Goal: Book appointment/travel/reservation

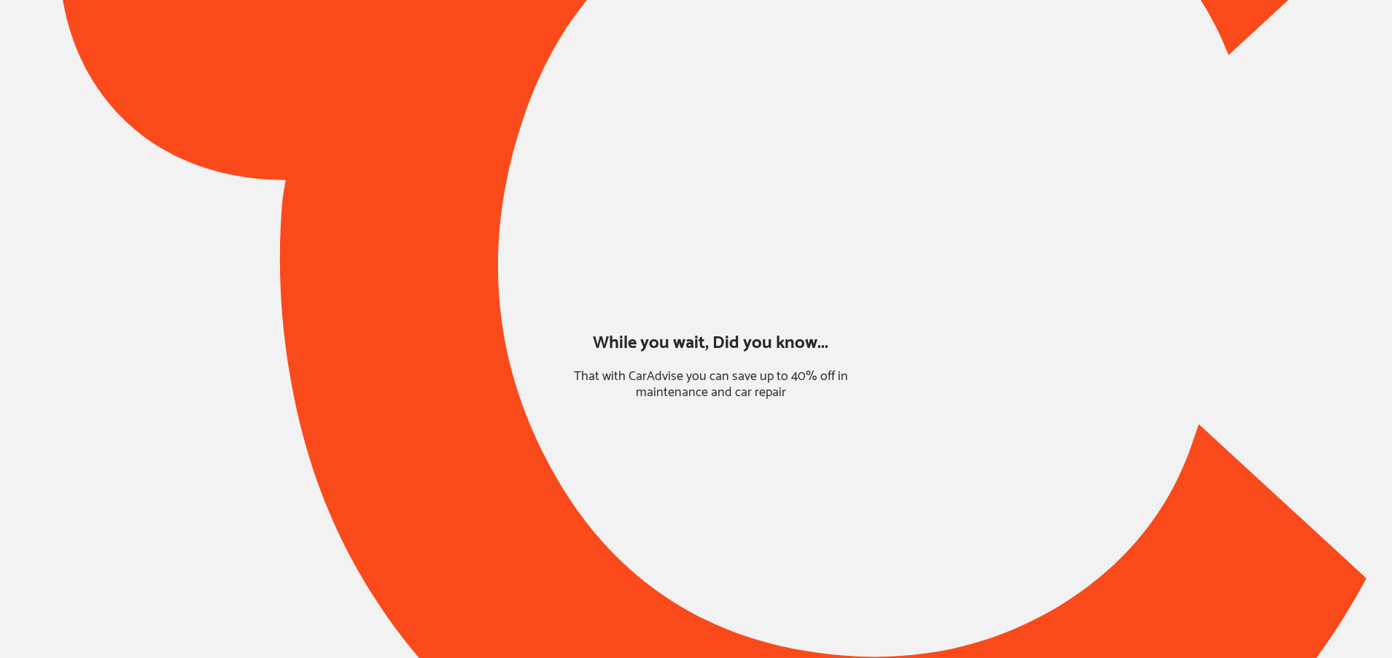
type input "*****"
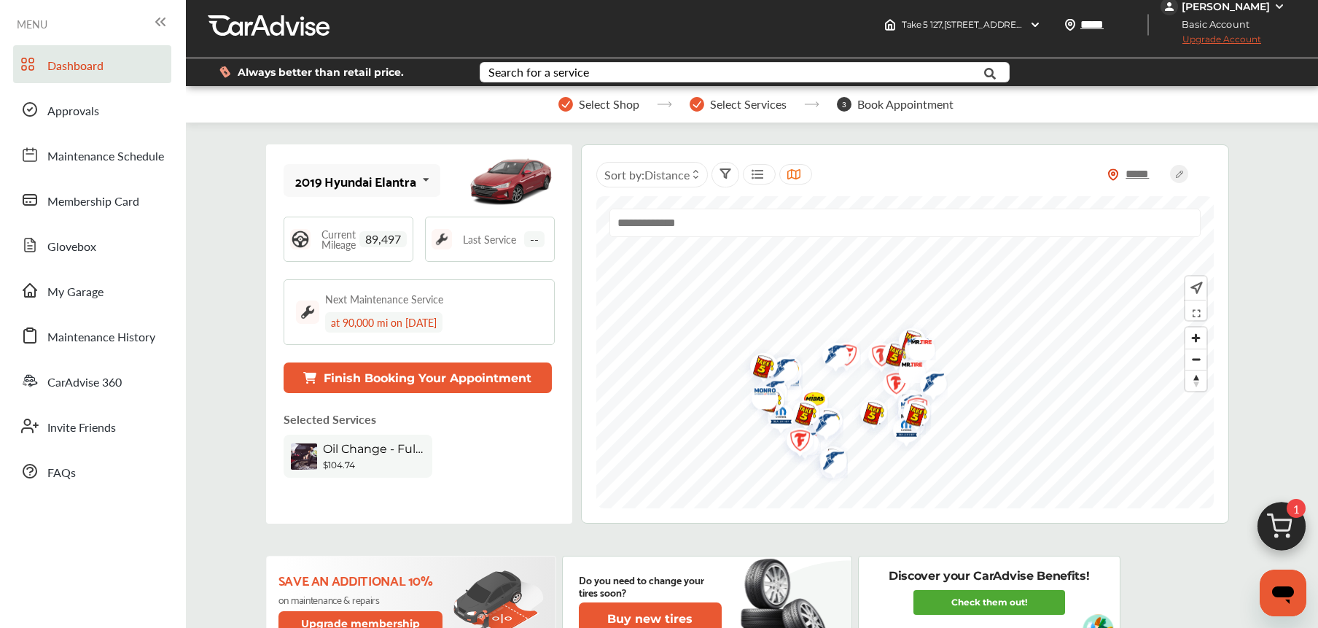
scroll to position [9, 0]
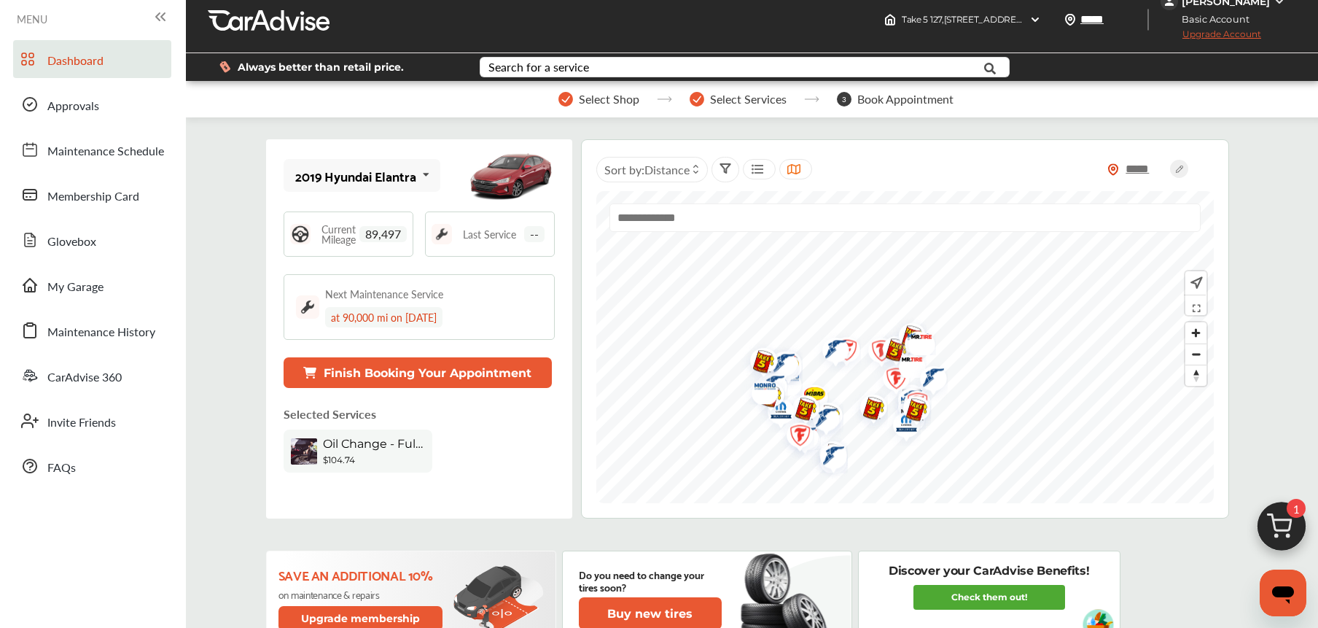
click at [413, 181] on icon at bounding box center [425, 174] width 25 height 31
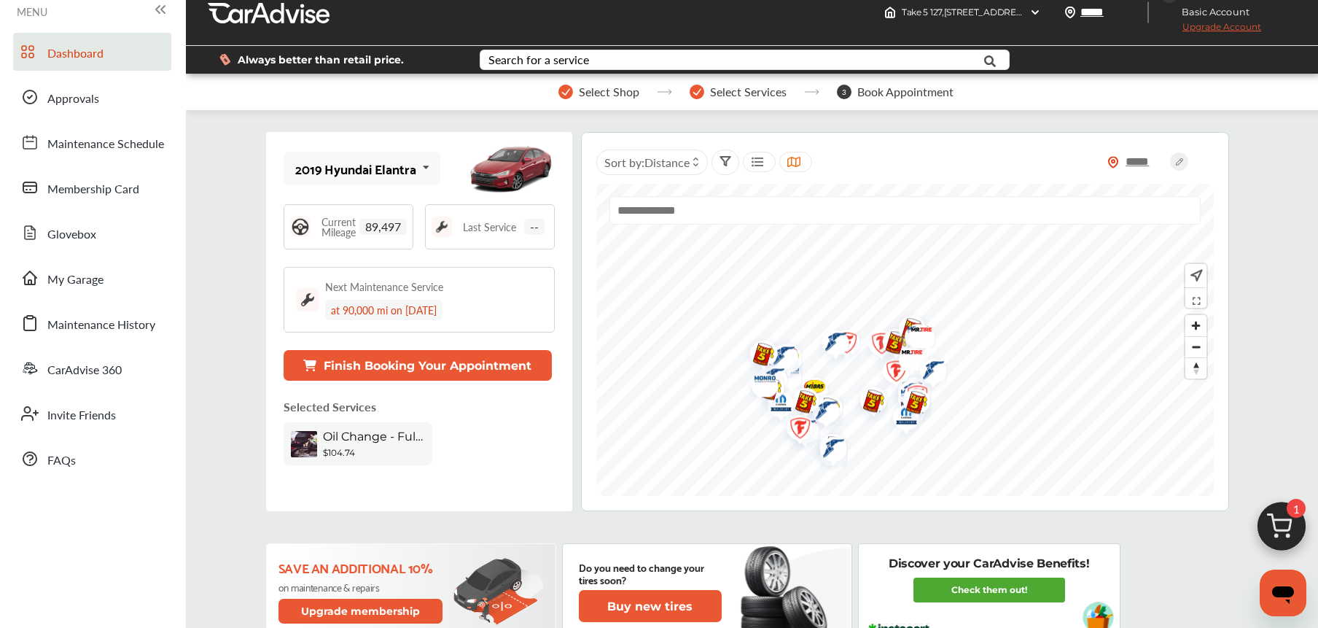
click at [437, 377] on button "Finish Booking Your Appointment" at bounding box center [418, 365] width 269 height 31
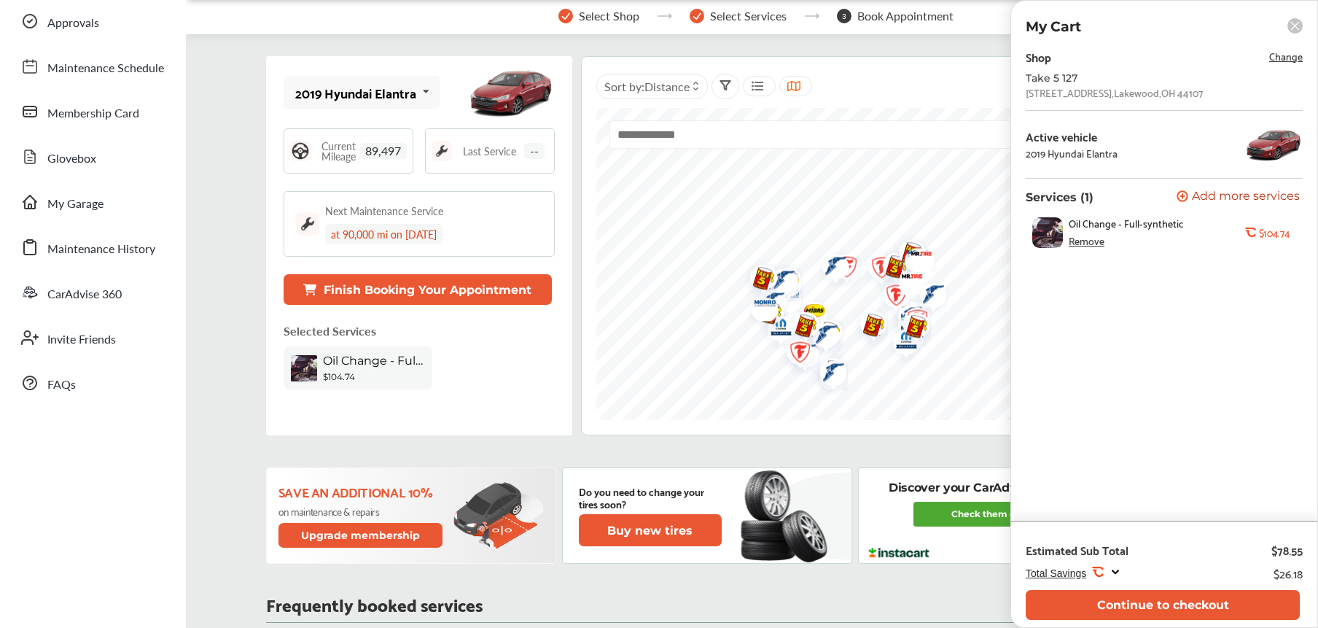
scroll to position [112, 0]
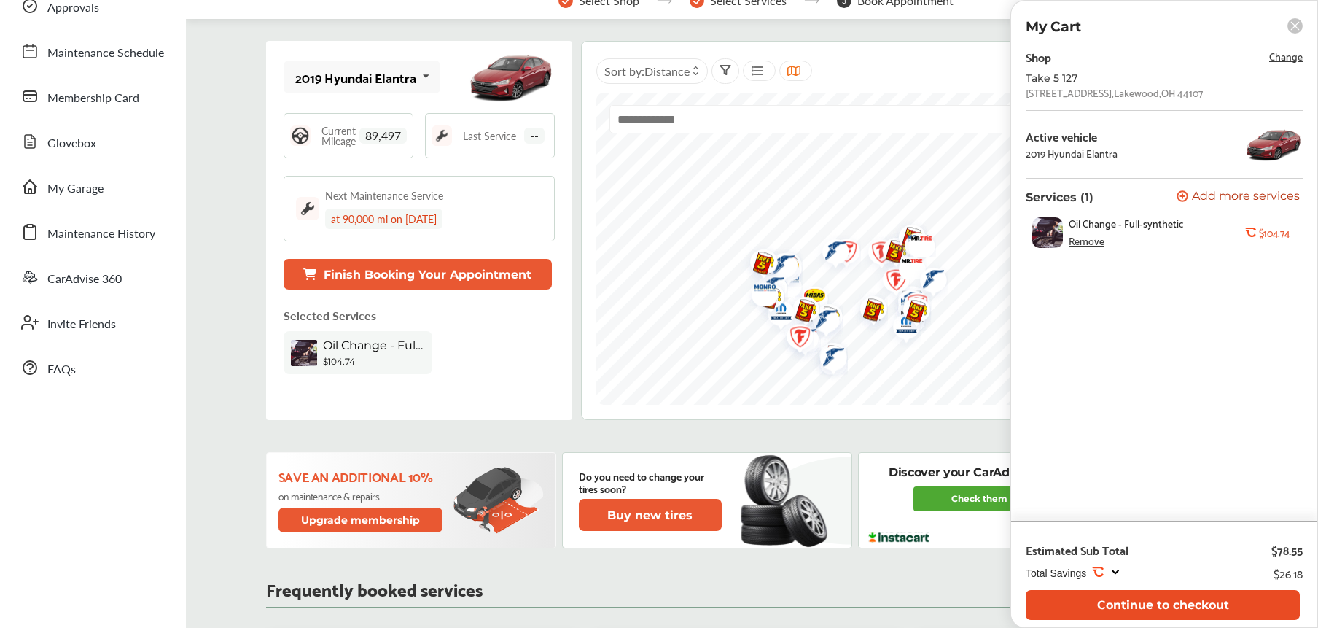
click at [1178, 598] on button "Continue to checkout" at bounding box center [1163, 605] width 274 height 30
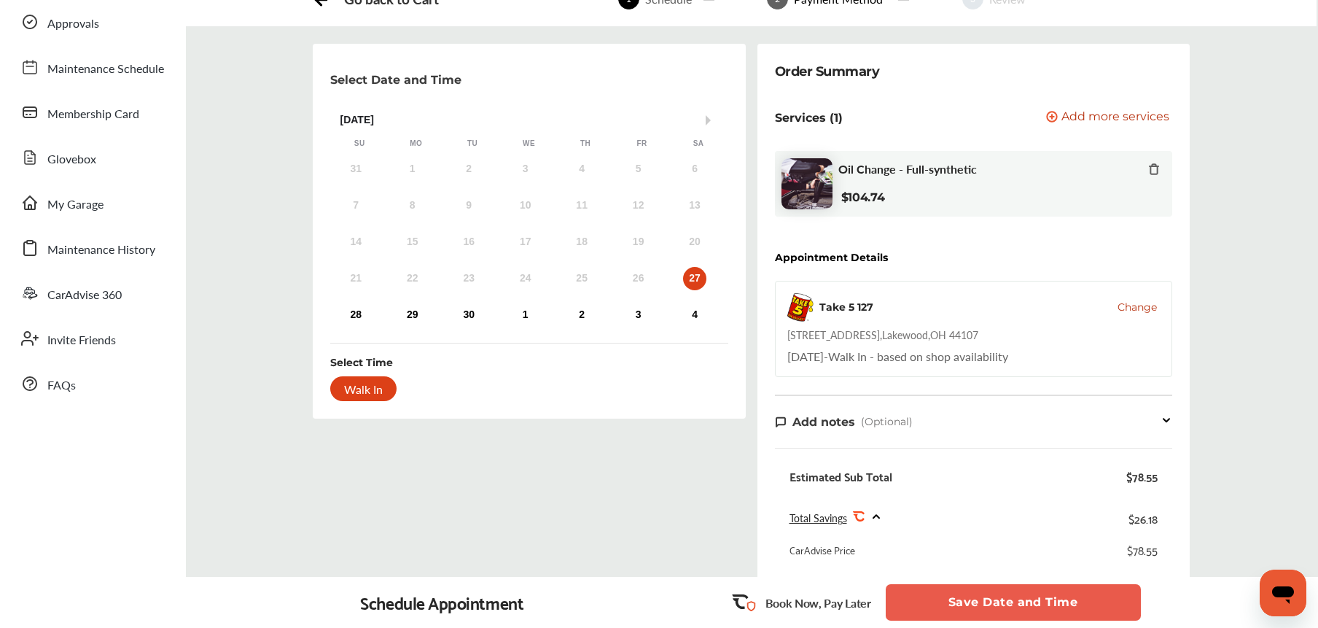
scroll to position [94, 0]
click at [922, 588] on button "Save Date and Time" at bounding box center [1013, 602] width 255 height 36
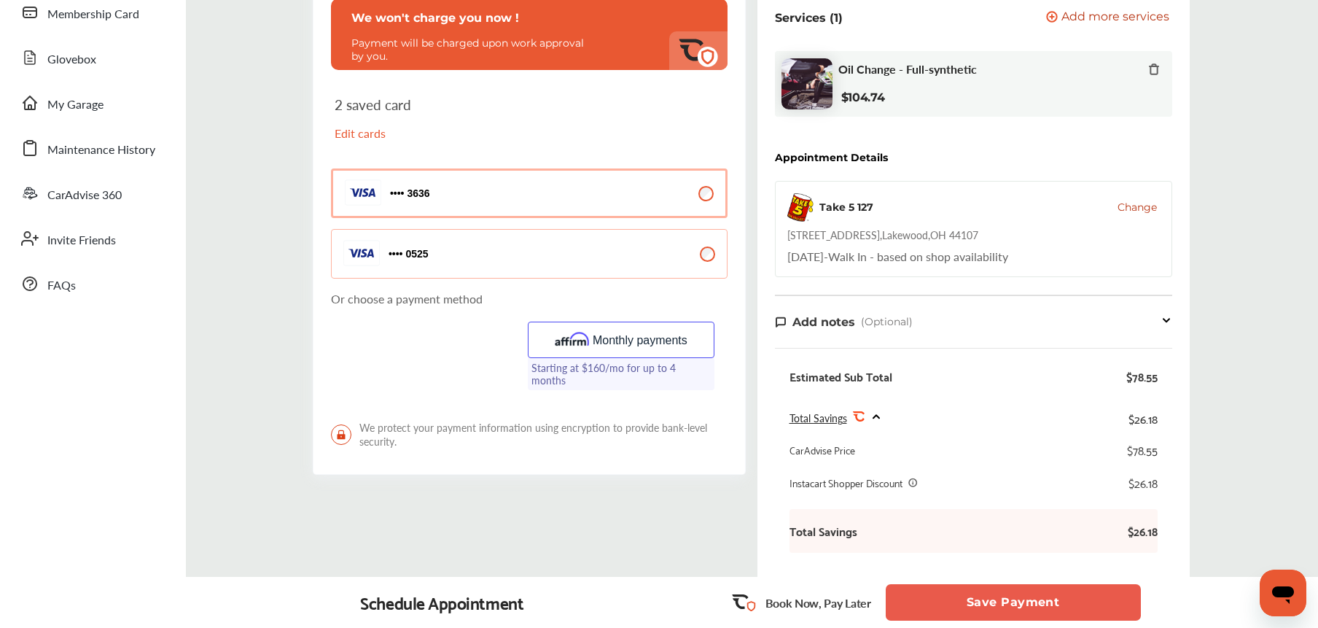
scroll to position [198, 0]
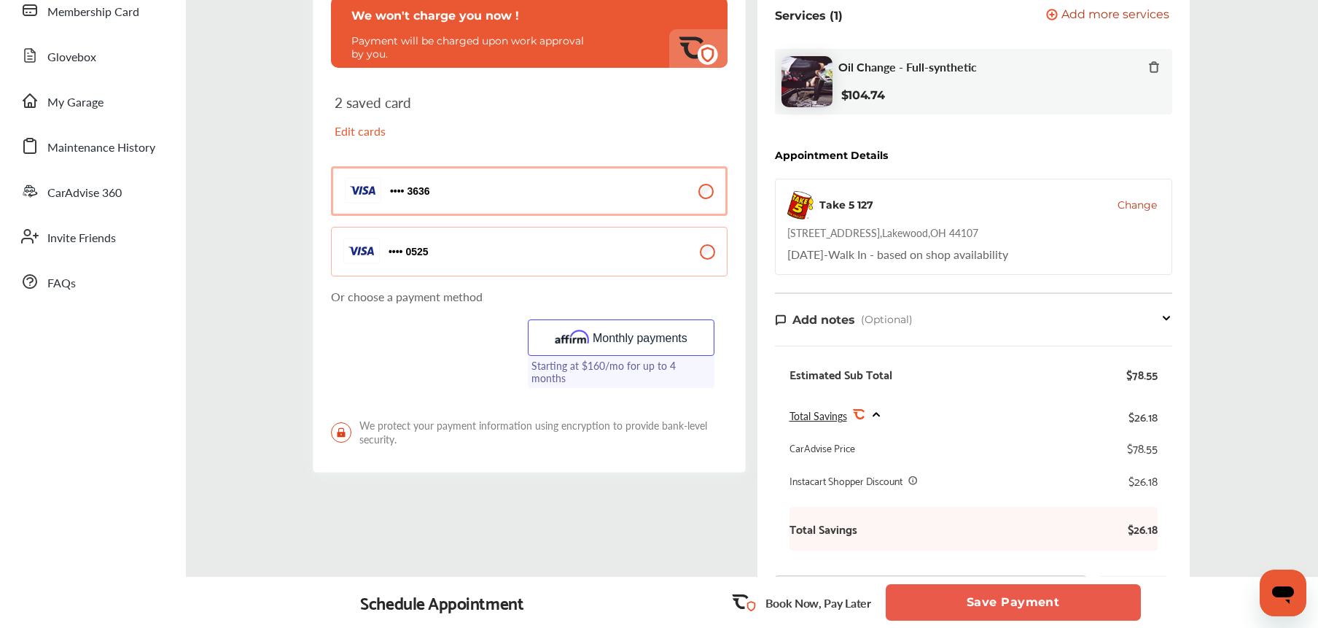
click at [1013, 596] on button "Save Payment" at bounding box center [1013, 602] width 255 height 36
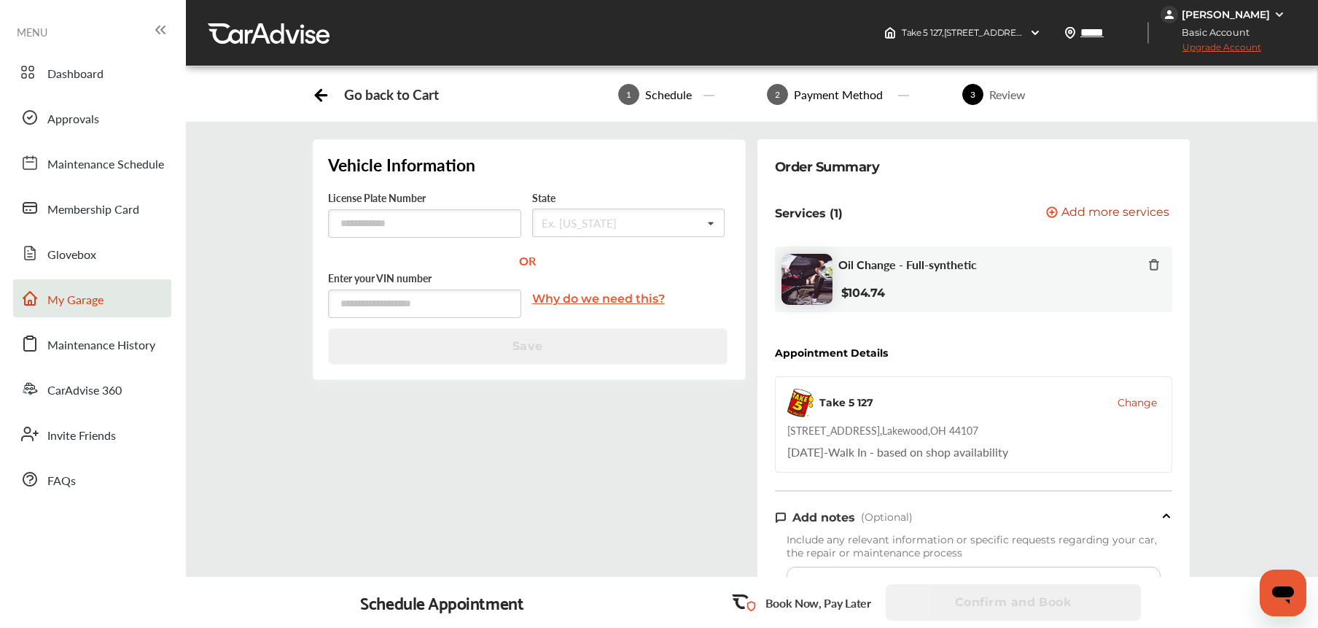
click at [87, 295] on span "My Garage" at bounding box center [75, 300] width 56 height 19
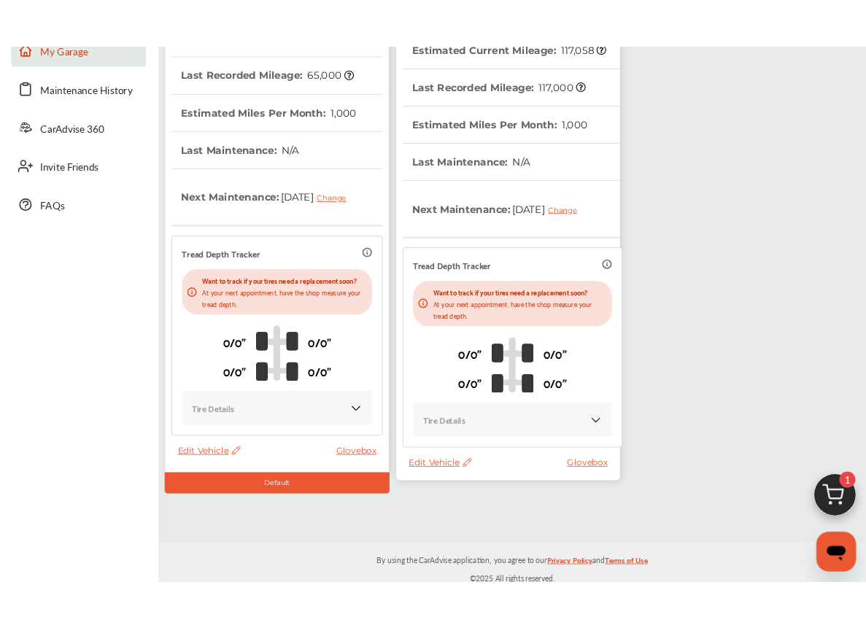
scroll to position [298, 0]
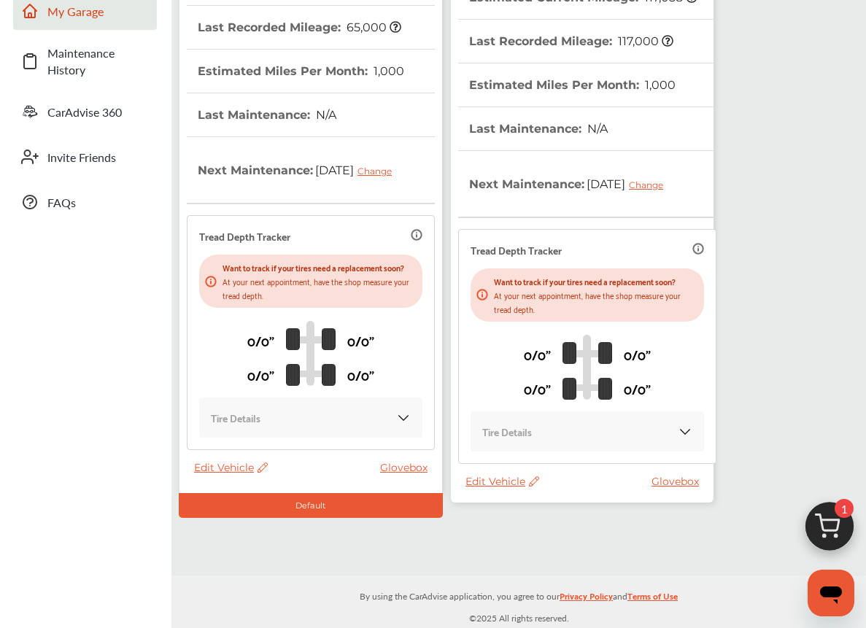
click at [230, 474] on span "Edit Vehicle" at bounding box center [231, 467] width 74 height 13
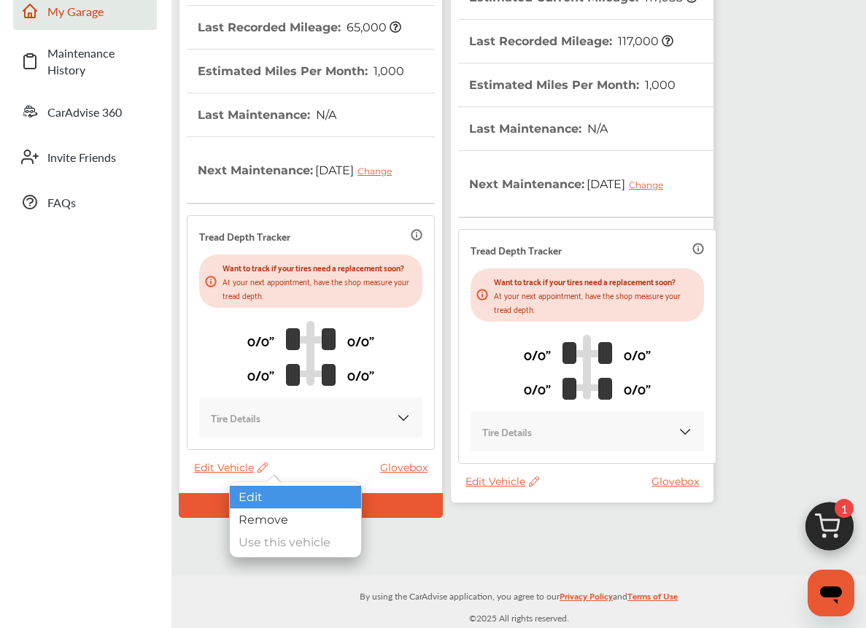
click at [239, 490] on div "Edit" at bounding box center [295, 497] width 131 height 23
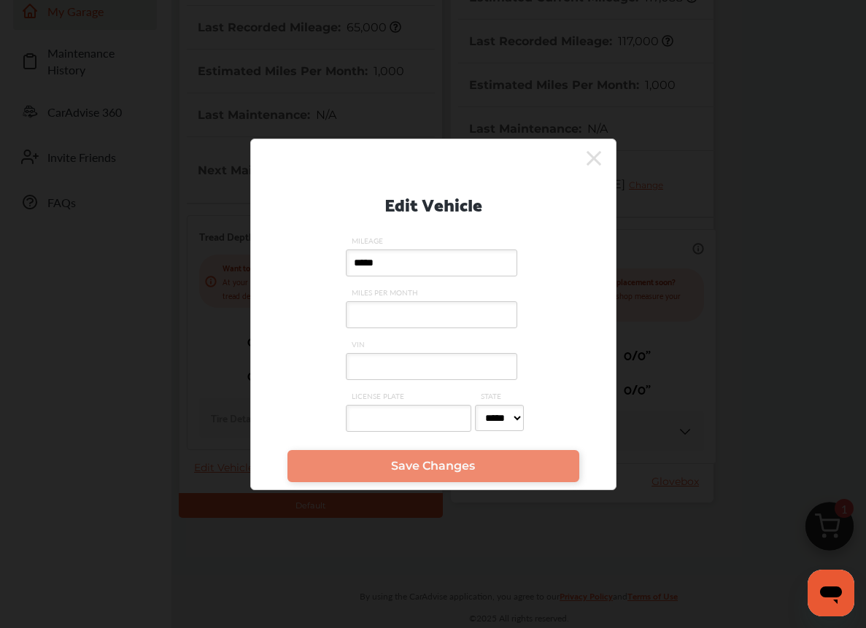
click at [398, 357] on input "VIN" at bounding box center [431, 366] width 171 height 27
click at [289, 363] on div "Edit Vehicle MILEAGE ***** MILES PER MONTH VIN LICENSE PLATE STATE ***** ** ** …" at bounding box center [433, 307] width 321 height 272
click at [593, 158] on icon at bounding box center [593, 158] width 15 height 23
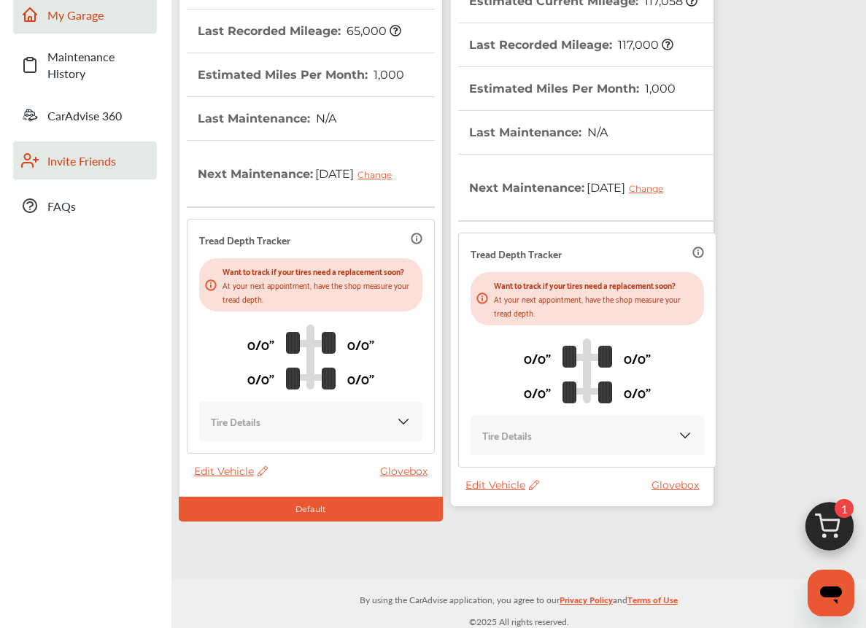
scroll to position [295, 0]
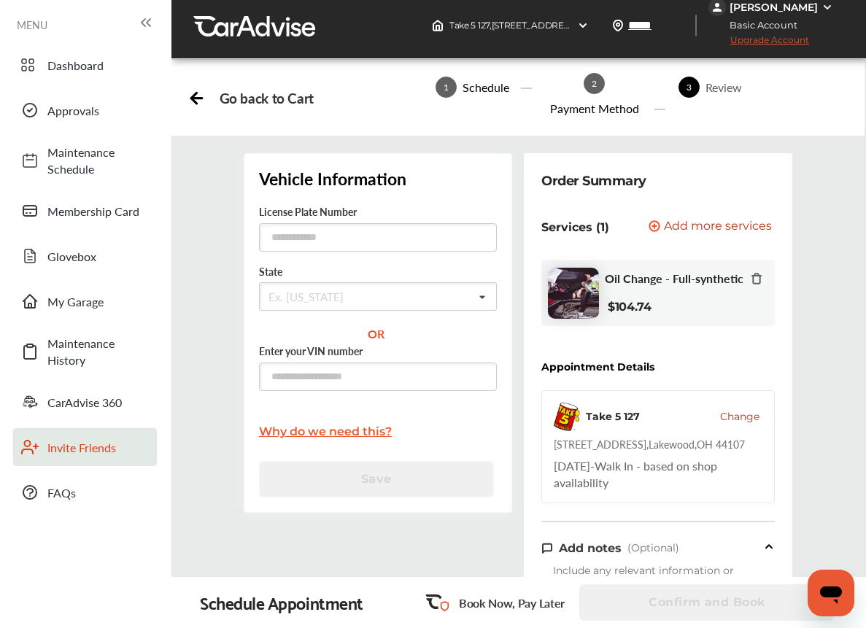
scroll to position [10, 0]
